Goal: Task Accomplishment & Management: Use online tool/utility

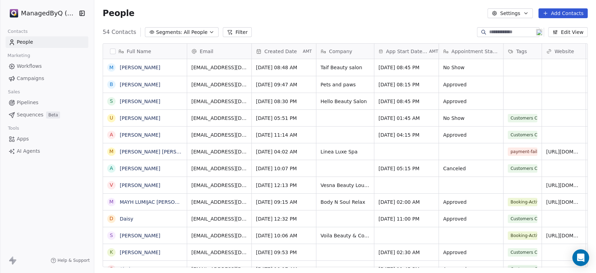
scroll to position [234, 495]
click at [50, 12] on html "ManagedByQ (FZE) Contacts People Marketing Workflows Campaigns Sales Pipelines …" at bounding box center [298, 136] width 596 height 273
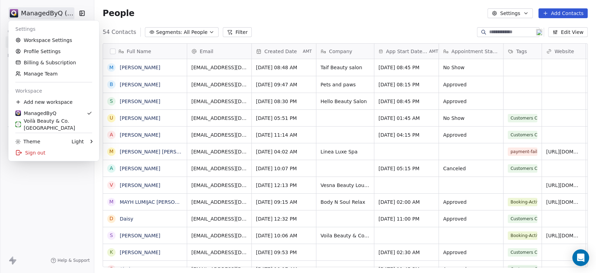
click at [43, 219] on html "ManagedByQ (FZE) Contacts People Marketing Workflows Campaigns Sales Pipelines …" at bounding box center [298, 136] width 596 height 273
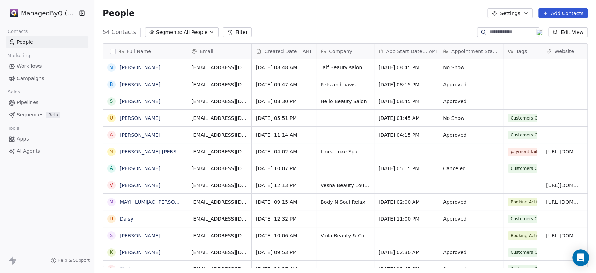
click at [27, 65] on span "Workflows" at bounding box center [29, 65] width 25 height 7
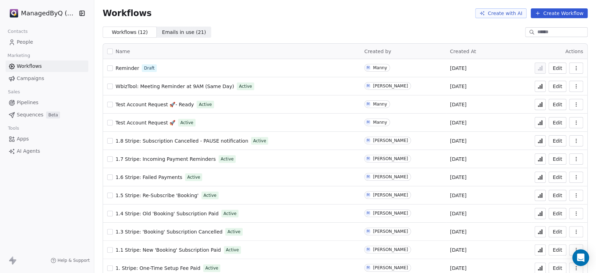
click at [177, 160] on span "1.7 Stripe: Incoming Payment Reminders" at bounding box center [165, 159] width 100 height 6
click at [539, 159] on icon at bounding box center [539, 159] width 1 height 3
